Goal: Task Accomplishment & Management: Complete application form

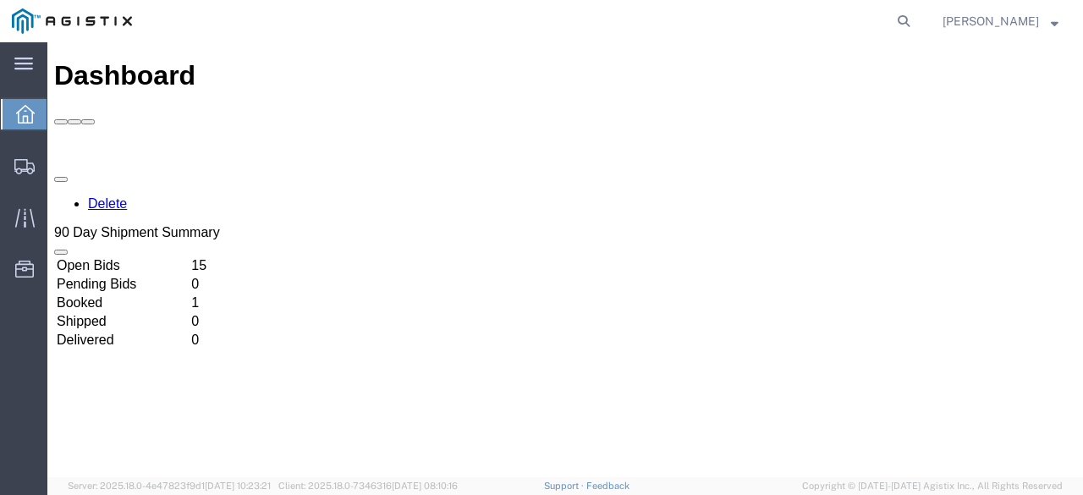
click at [189, 257] on td "Open Bids" at bounding box center [122, 265] width 133 height 17
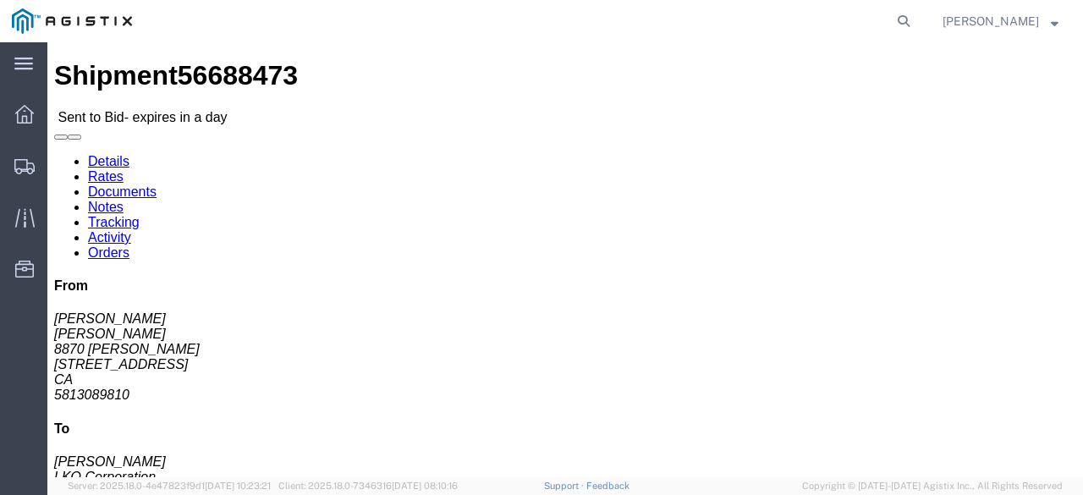
click link "Enter / Modify Bid"
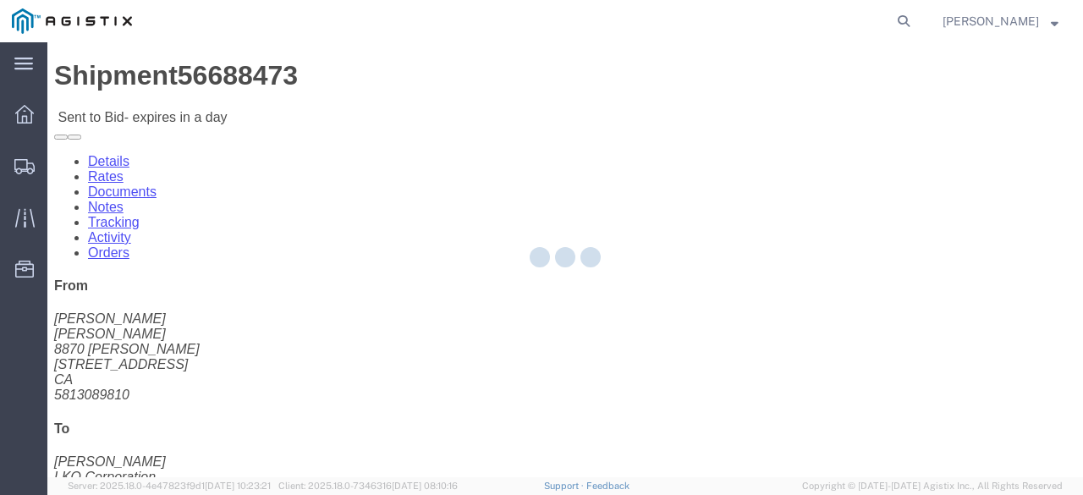
select select "20693"
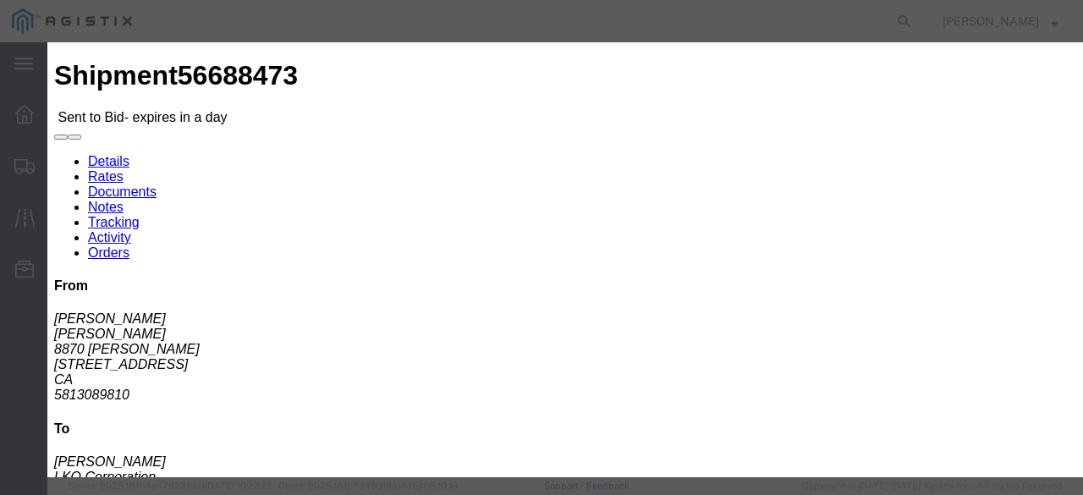
click input "text"
type input "Mactrans"
click input "2"
type input "2995"
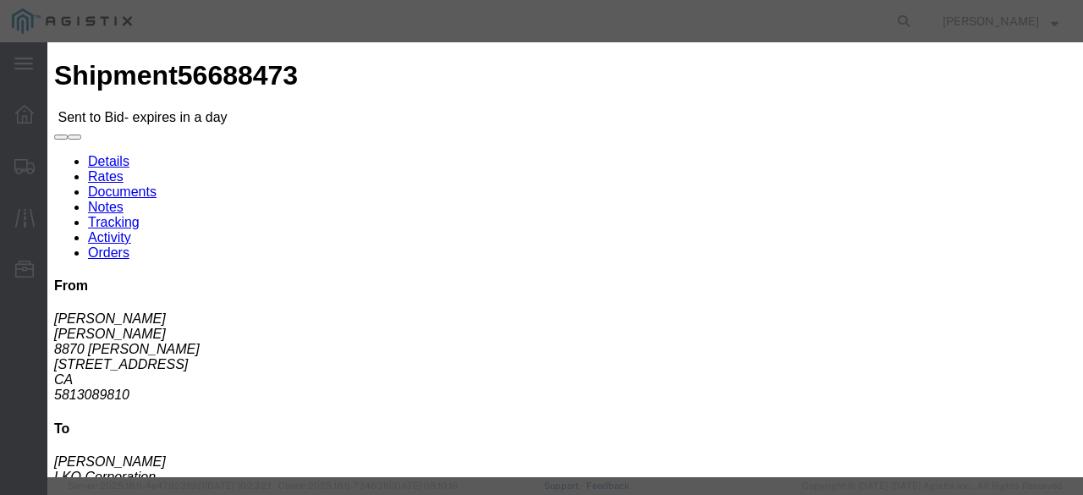
click button "Submit"
click select "Select Air Less than Truckload Multi-Leg Ocean Freight Rail Small Parcel Truckl…"
select select "TL"
click select "Select Air Less than Truckload Multi-Leg Ocean Freight Rail Small Parcel Truckl…"
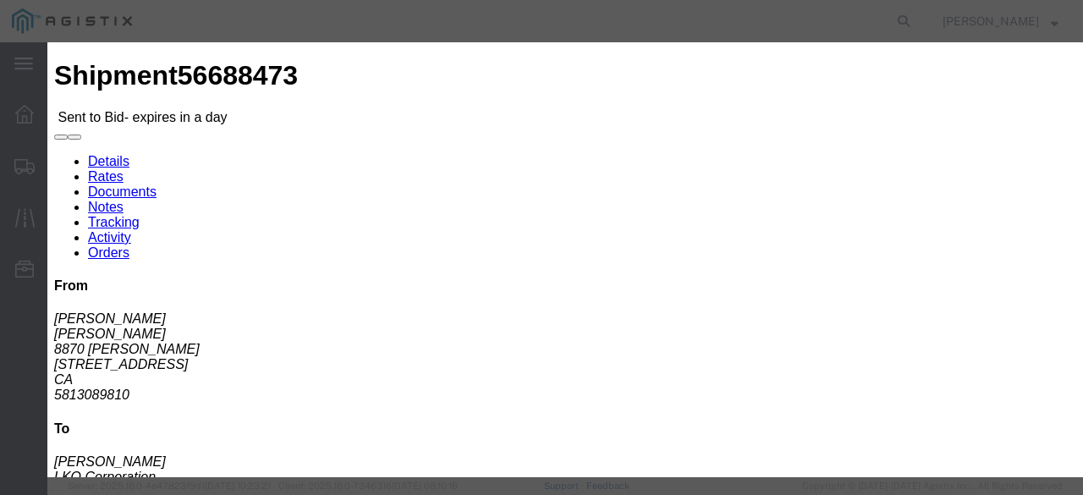
click button "Submit"
click select "Select Rail TL Standard 3 - 5 Day"
select select "39102"
click select "Select Rail TL Standard 3 - 5 Day"
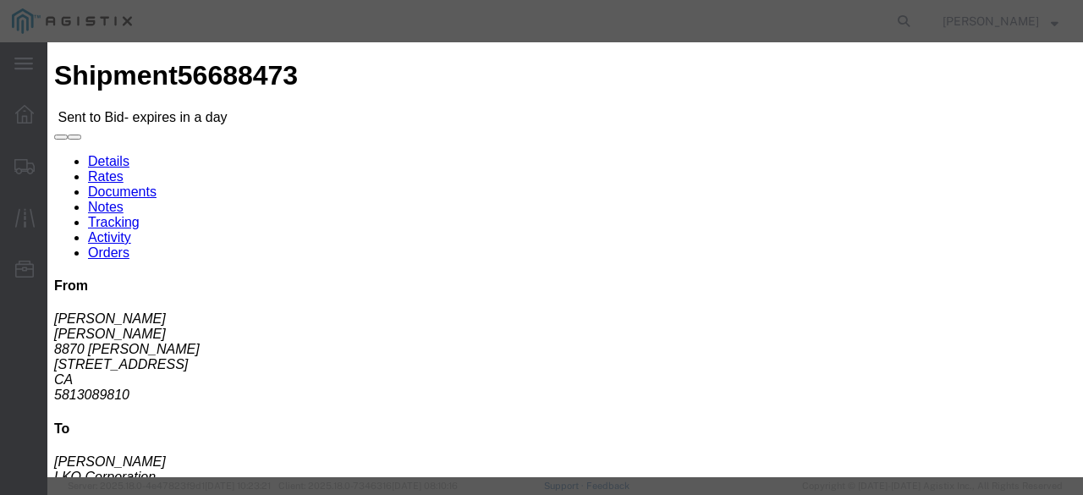
scroll to position [0, 0]
click button "Submit"
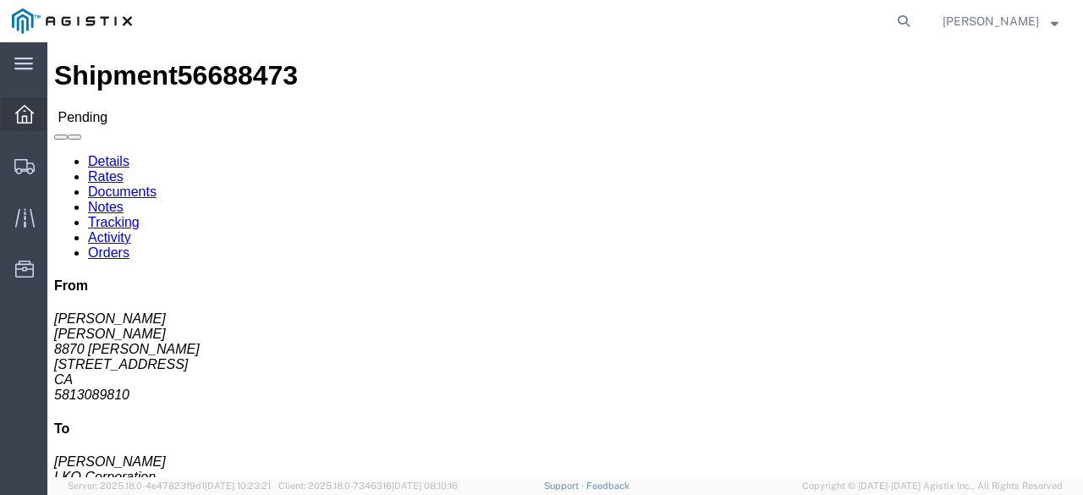
click at [31, 118] on icon at bounding box center [24, 114] width 19 height 19
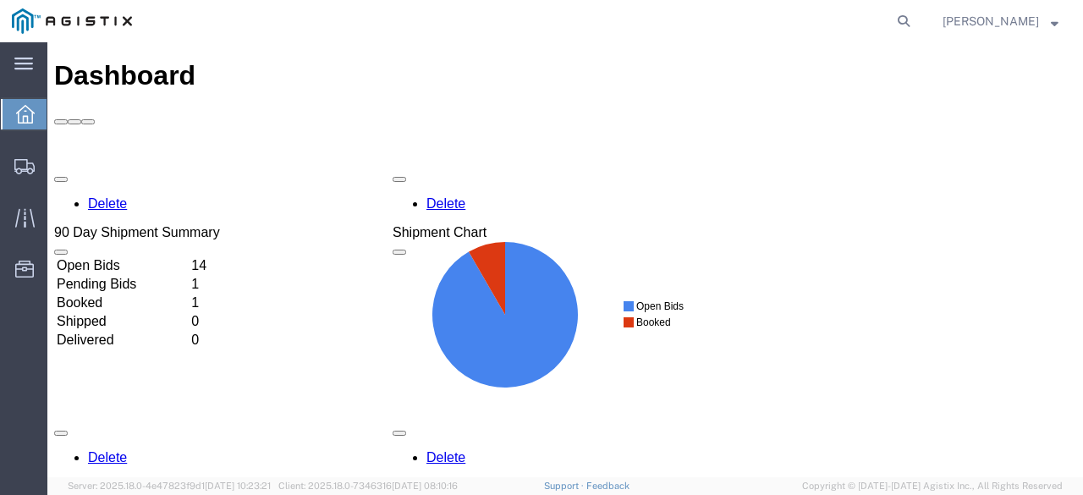
click at [189, 257] on td "Open Bids" at bounding box center [122, 265] width 133 height 17
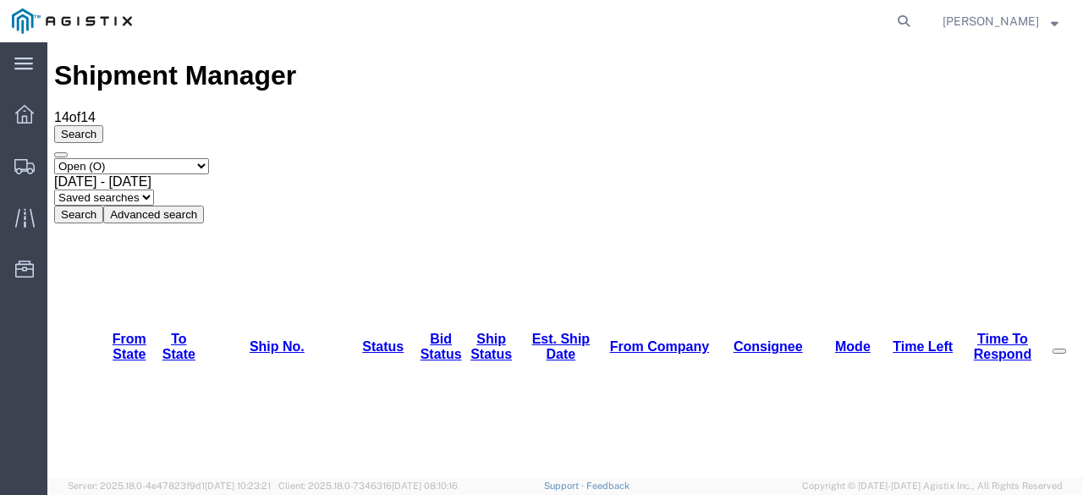
scroll to position [109, 0]
